Goal: Task Accomplishment & Management: Use online tool/utility

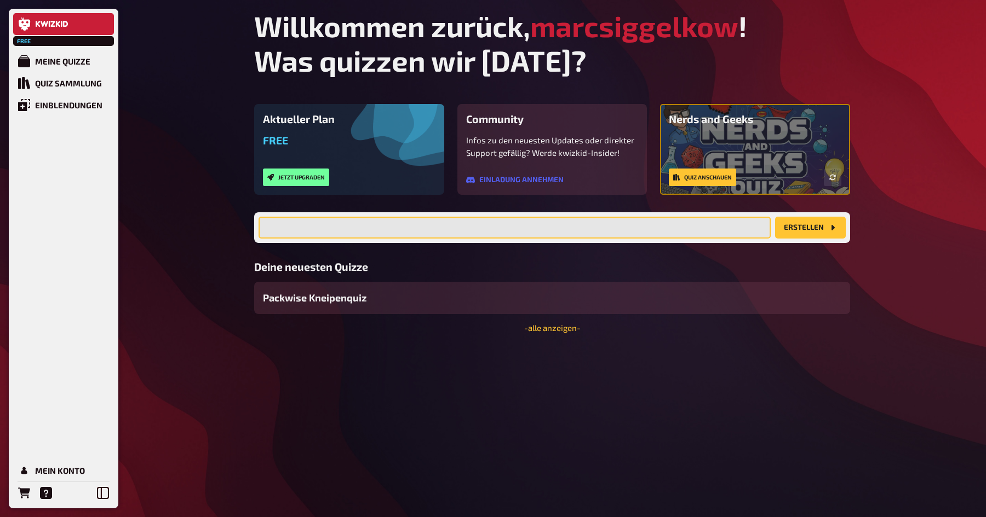
click at [473, 217] on input "text" at bounding box center [514, 228] width 512 height 22
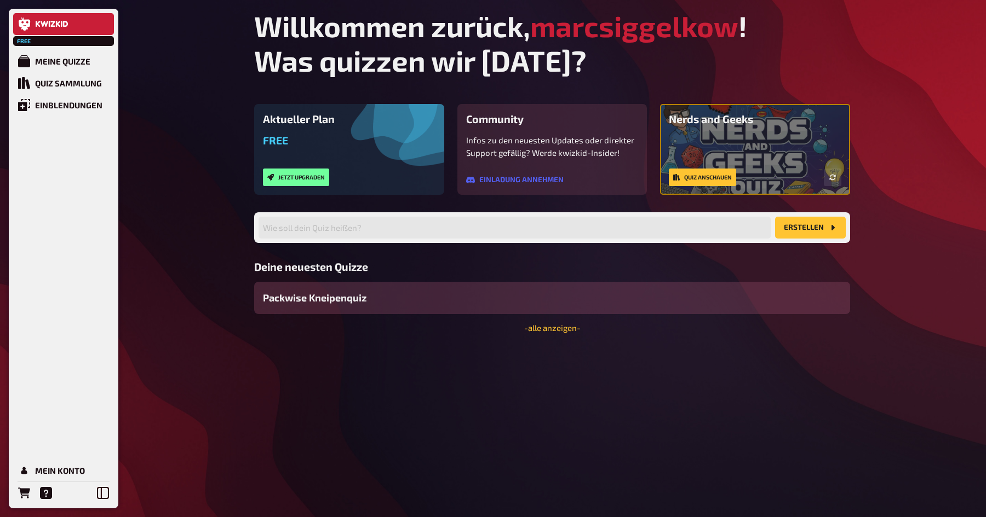
click at [463, 290] on div "Packwise Kneipenquiz" at bounding box center [552, 298] width 596 height 32
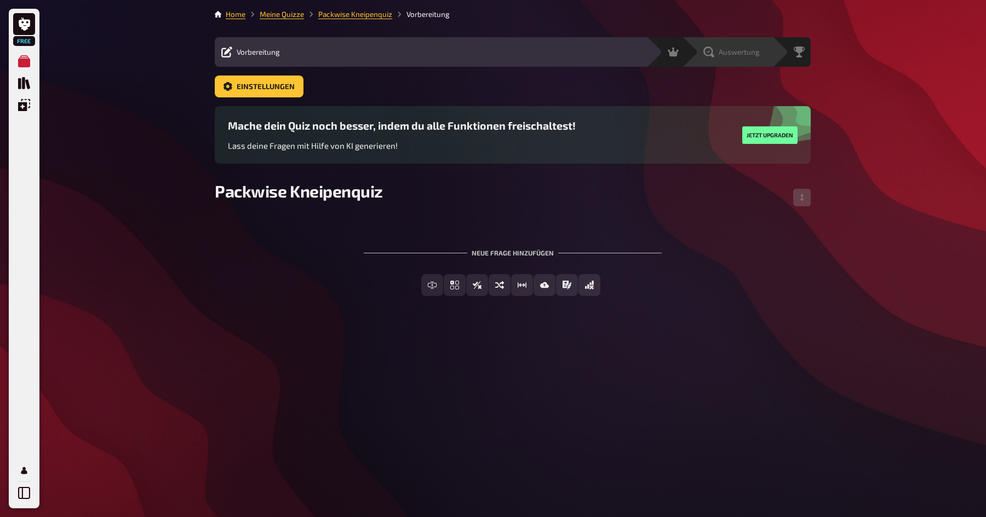
click at [764, 53] on div "Auswertung" at bounding box center [734, 52] width 76 height 11
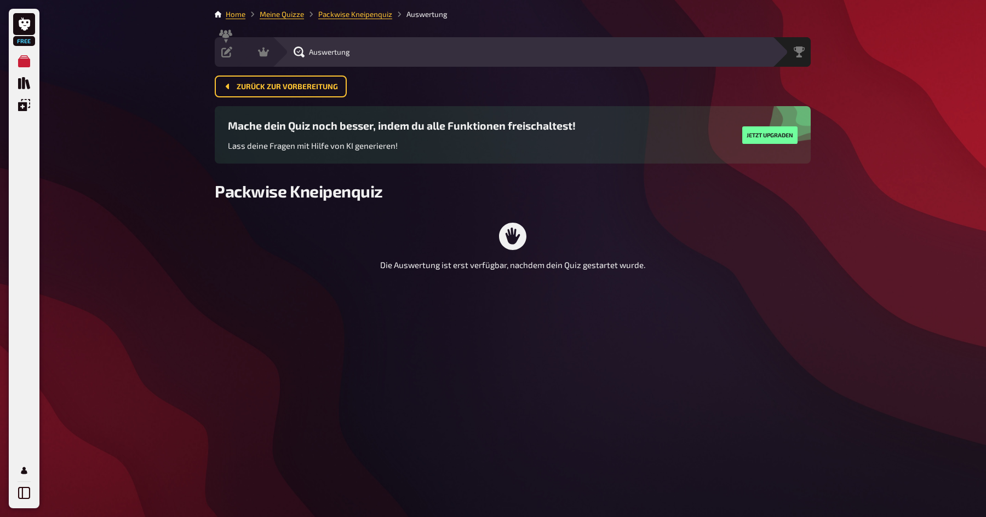
click at [273, 53] on div "Auswertung" at bounding box center [522, 52] width 500 height 30
click at [264, 54] on icon at bounding box center [263, 52] width 11 height 9
